Goal: Information Seeking & Learning: Learn about a topic

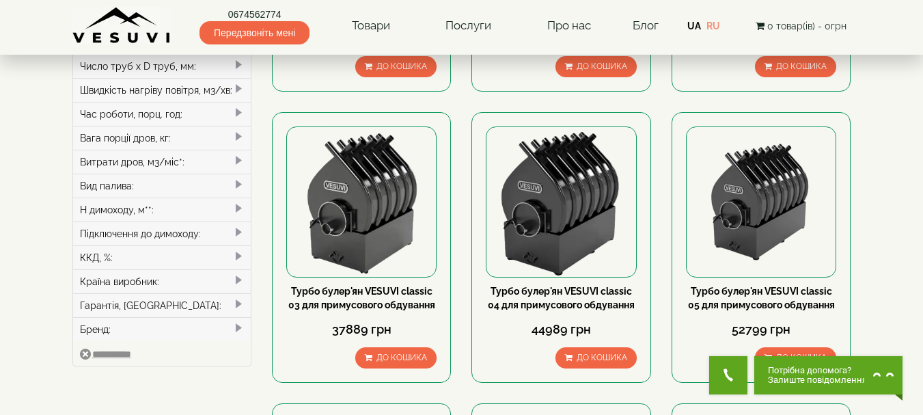
scroll to position [355, 0]
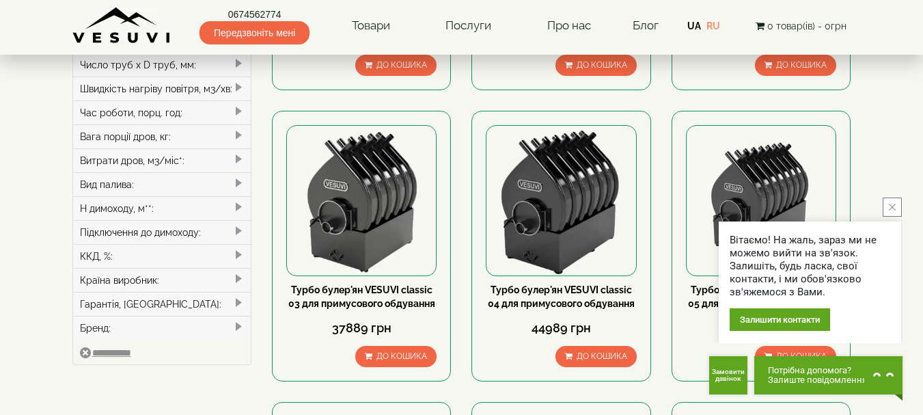
click at [892, 208] on icon "close button" at bounding box center [892, 207] width 7 height 7
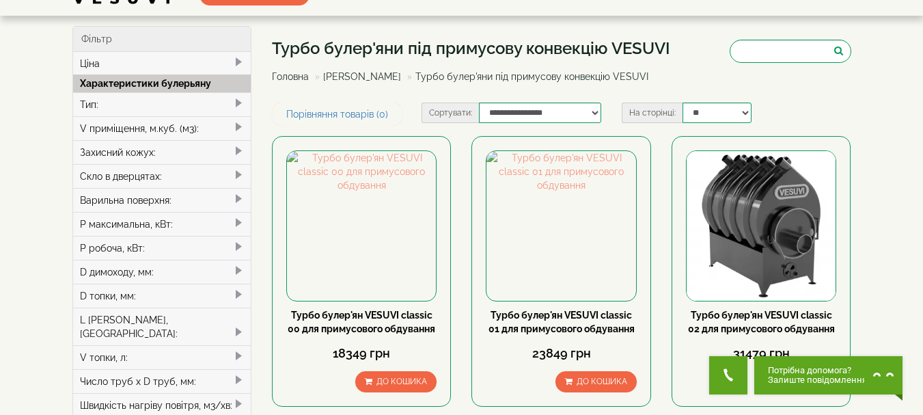
scroll to position [0, 0]
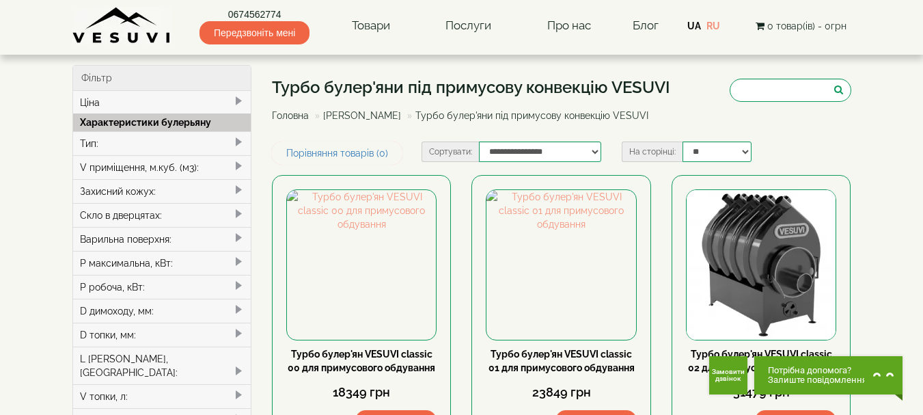
click at [383, 116] on link "[PERSON_NAME]" at bounding box center [362, 115] width 78 height 11
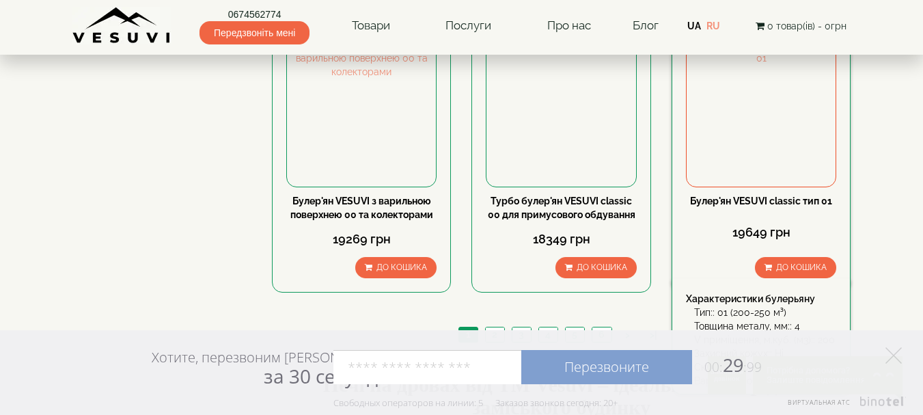
scroll to position [1630, 0]
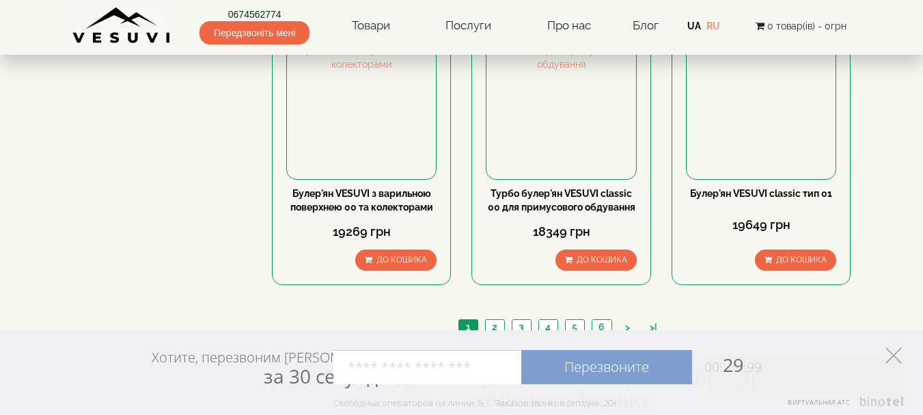
click at [894, 357] on polygon "Элемент управления" at bounding box center [893, 355] width 16 height 16
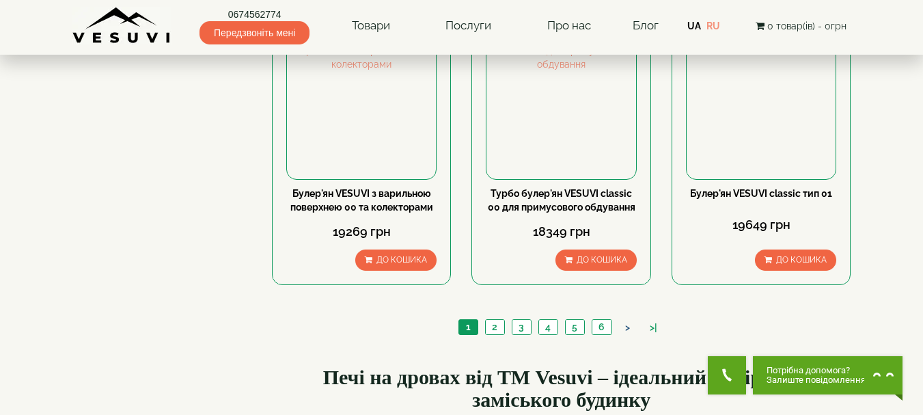
click at [626, 320] on link ">" at bounding box center [627, 327] width 18 height 14
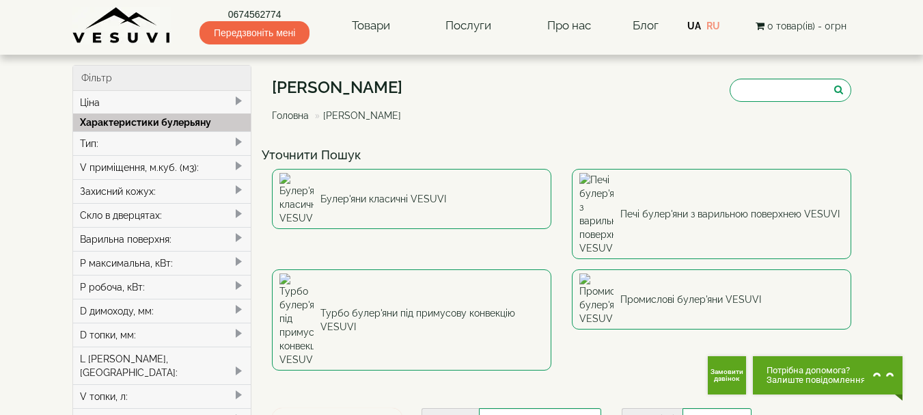
click at [236, 167] on span at bounding box center [238, 166] width 11 height 11
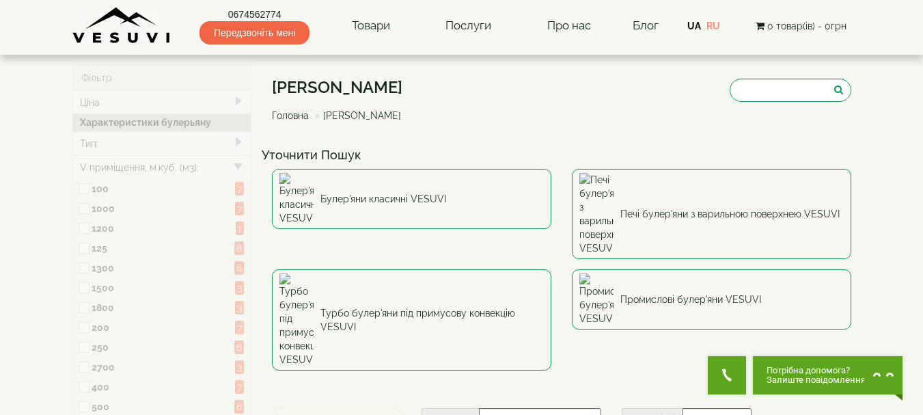
type input "*****"
